Goal: Task Accomplishment & Management: Manage account settings

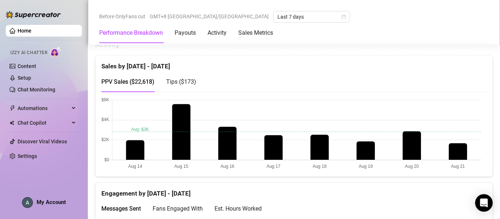
scroll to position [366, 0]
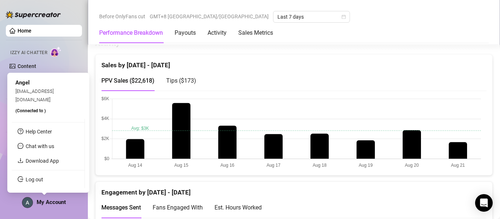
click at [52, 205] on span "My Account" at bounding box center [51, 202] width 29 height 7
click at [43, 182] on link "Log out" at bounding box center [35, 180] width 18 height 6
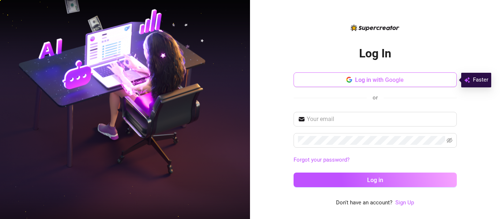
click at [392, 83] on span "Log in with Google" at bounding box center [379, 80] width 49 height 7
